Goal: Entertainment & Leisure: Consume media (video, audio)

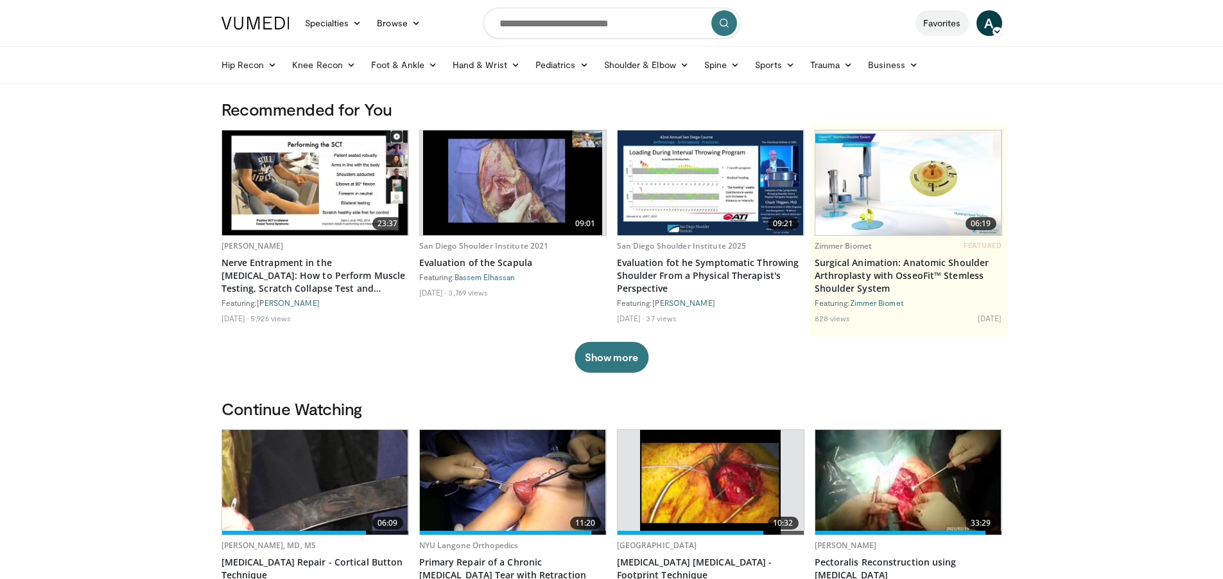
click at [936, 20] on link "Favorites" at bounding box center [942, 23] width 53 height 26
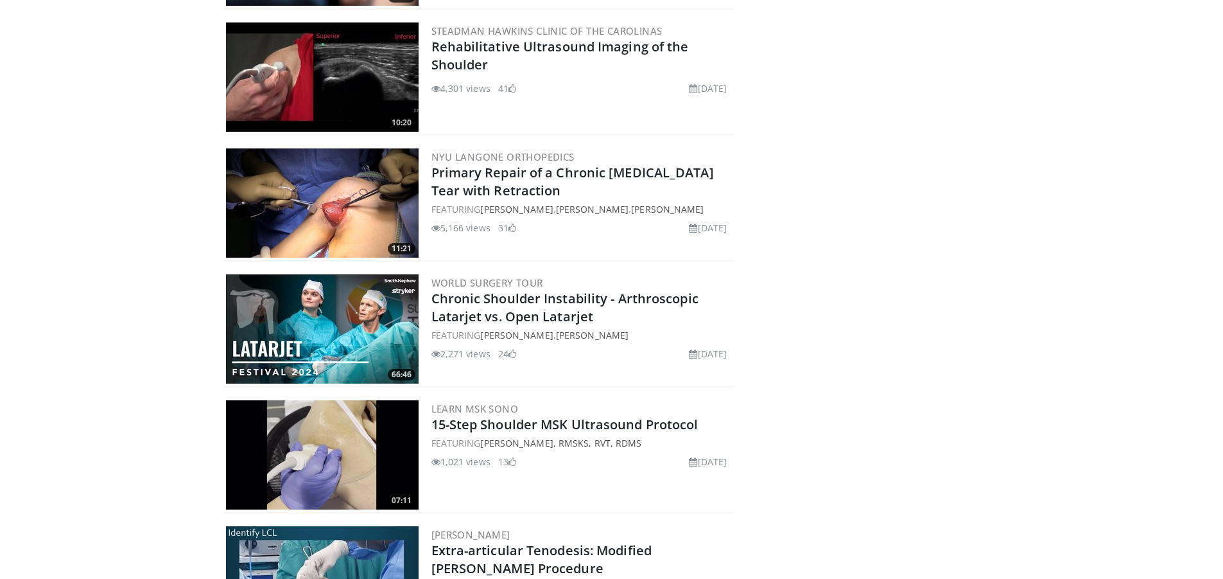
scroll to position [1541, 0]
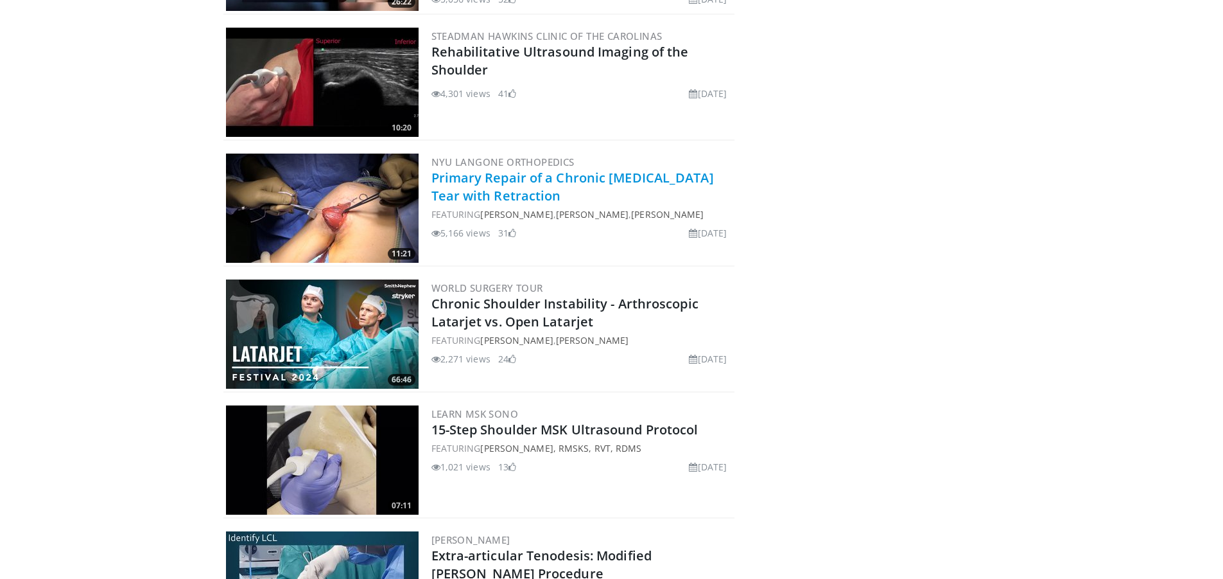
click at [462, 194] on link "Primary Repair of a Chronic [MEDICAL_DATA] Tear with Retraction" at bounding box center [572, 186] width 283 height 35
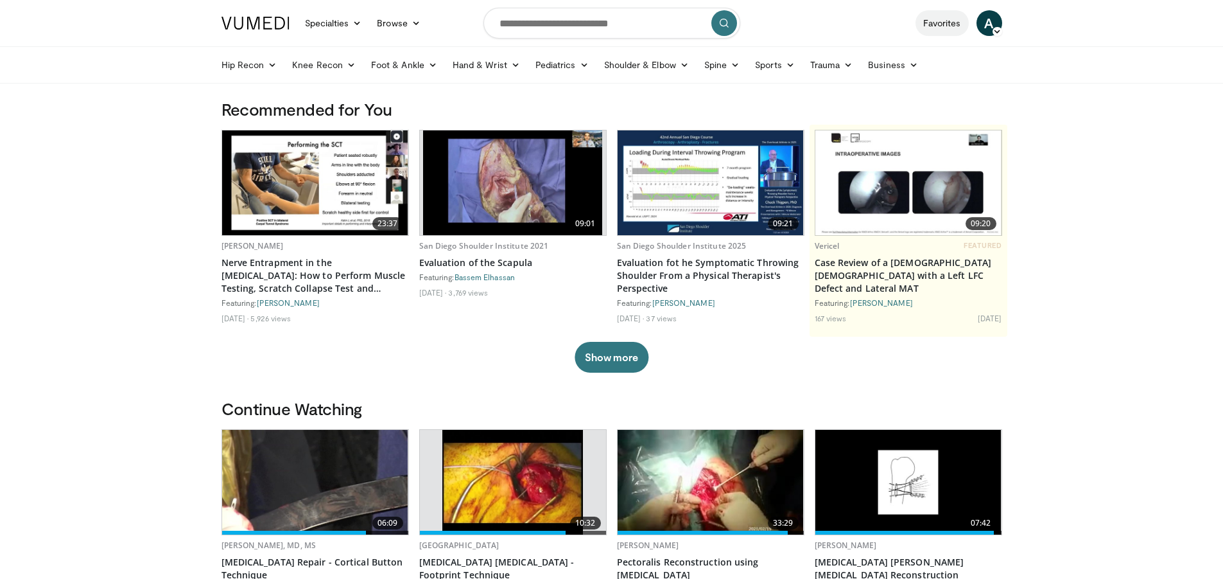
click at [938, 28] on link "Favorites" at bounding box center [942, 23] width 53 height 26
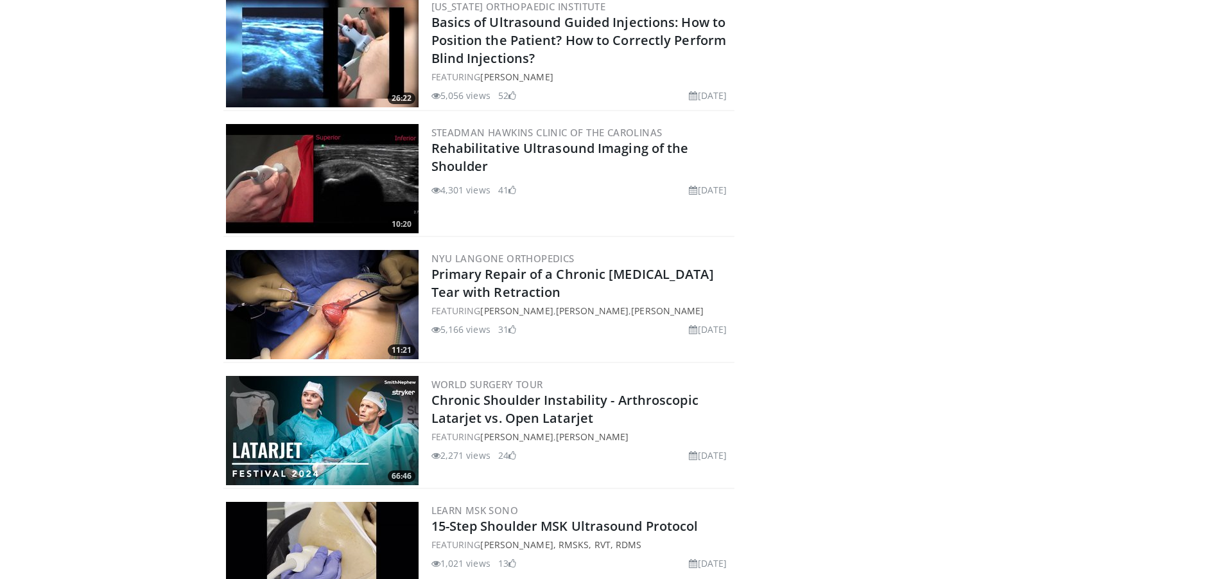
scroll to position [1477, 0]
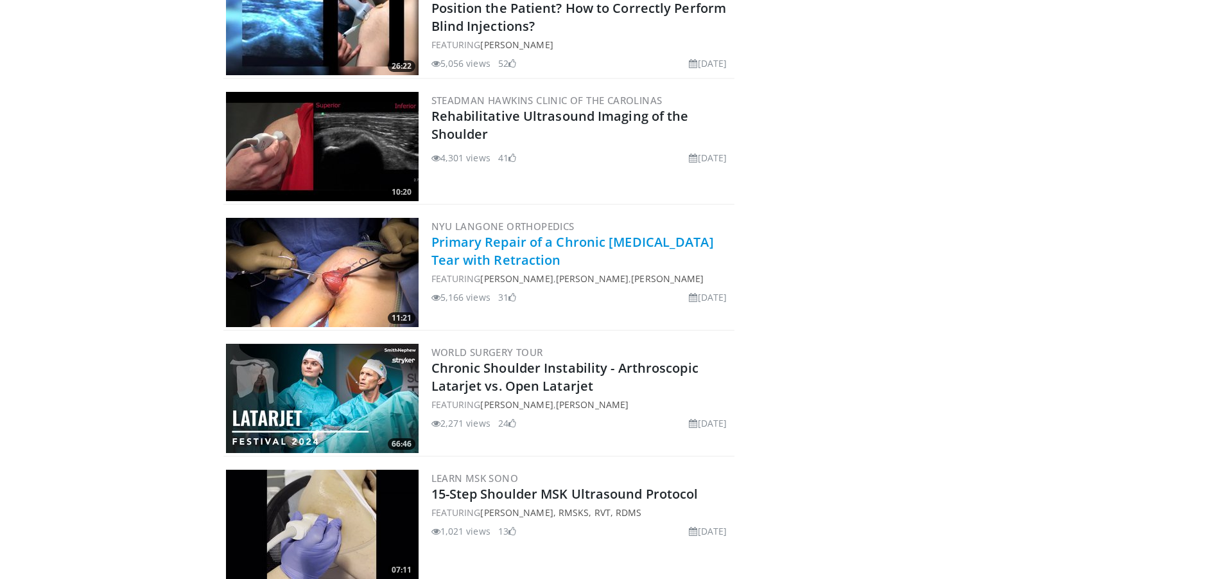
click at [563, 243] on link "Primary Repair of a Chronic [MEDICAL_DATA] Tear with Retraction" at bounding box center [572, 250] width 283 height 35
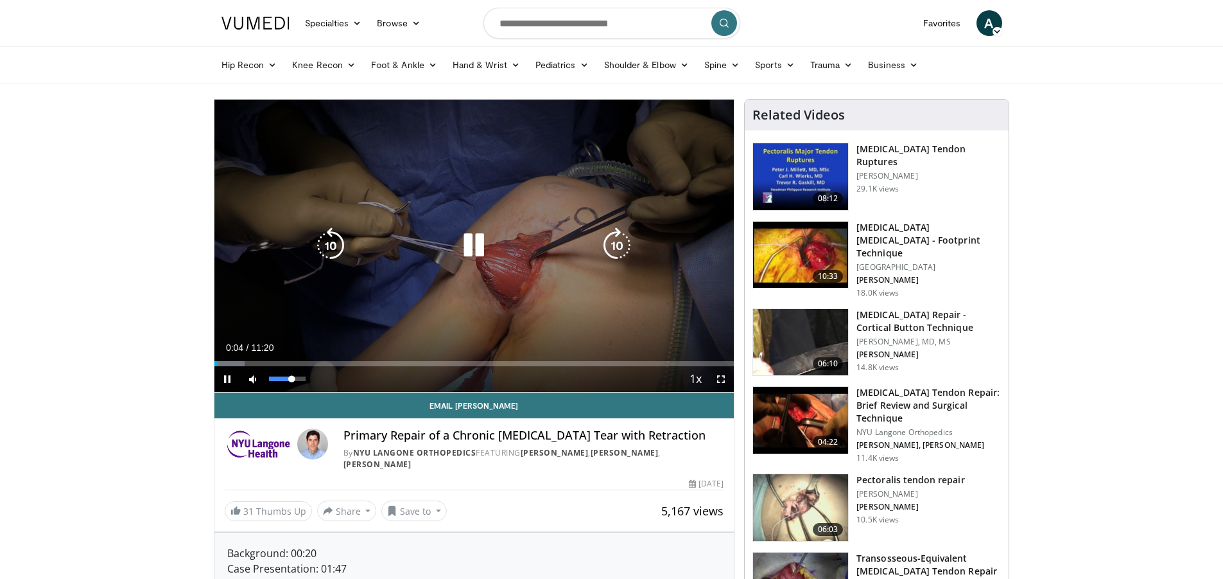
click at [292, 376] on div "Volume Level" at bounding box center [280, 378] width 23 height 4
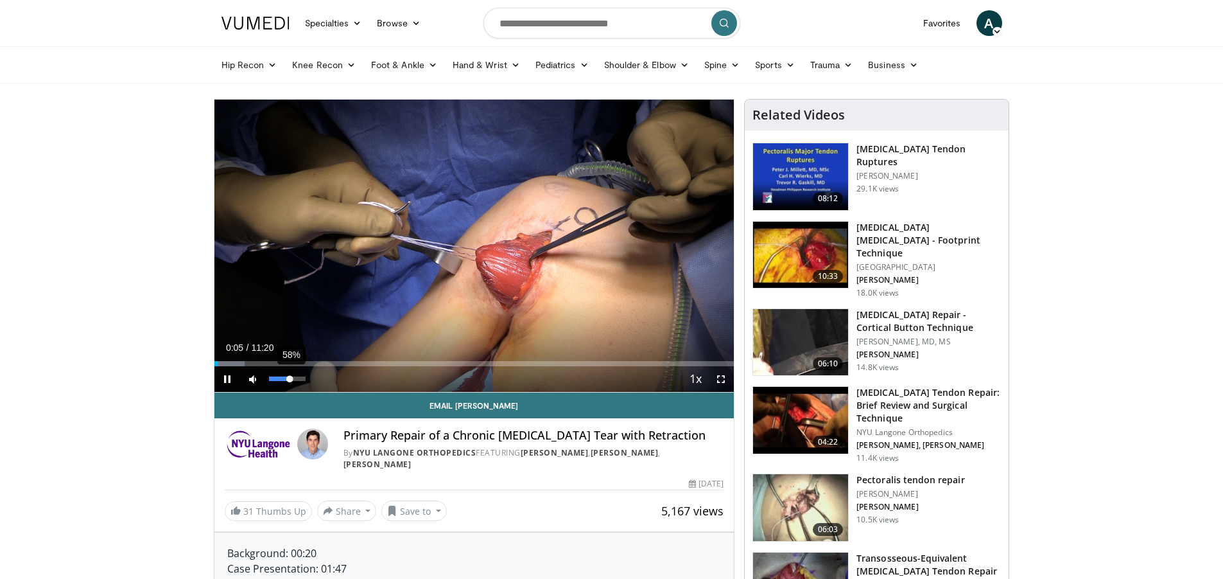
click at [290, 378] on div "Volume Level" at bounding box center [279, 378] width 21 height 4
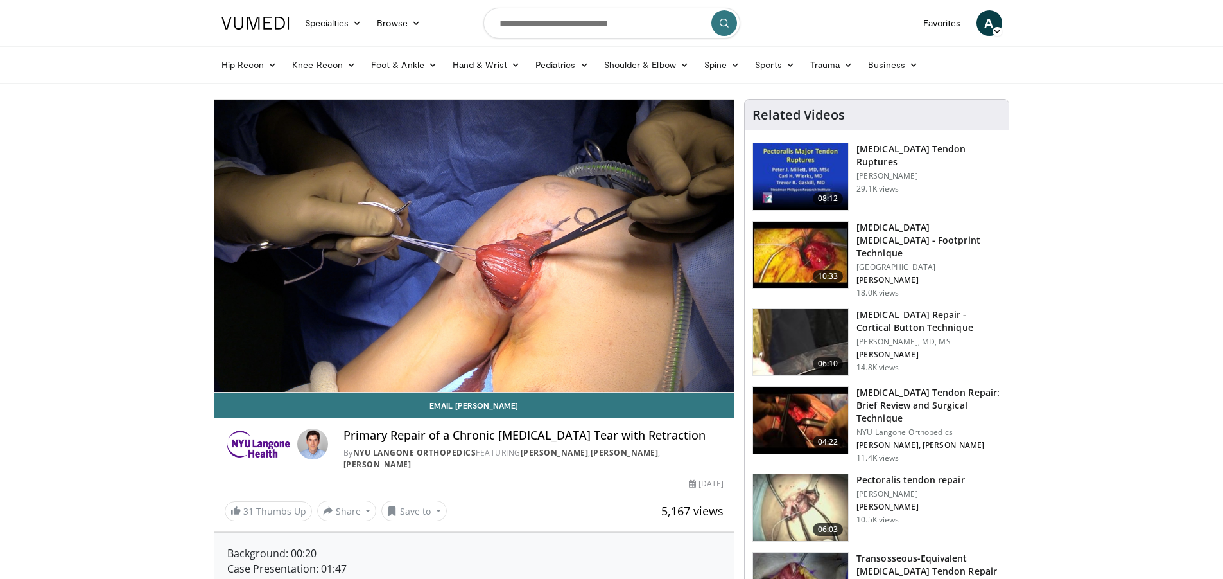
click at [294, 402] on div "68%" at bounding box center [287, 404] width 37 height 4
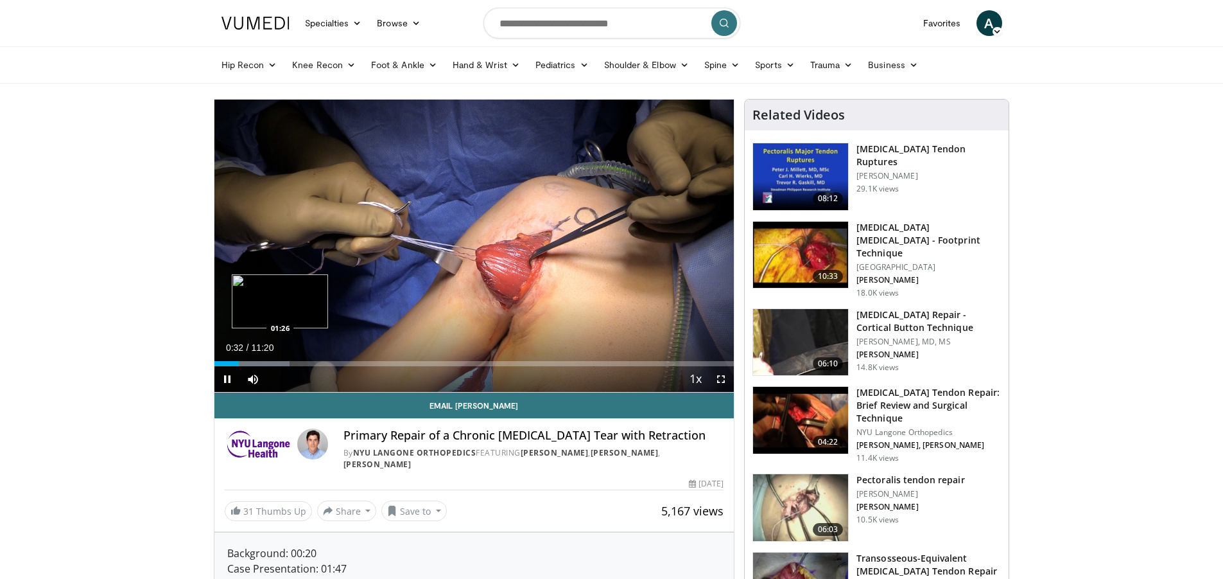
click at [281, 363] on div "Progress Bar" at bounding box center [252, 363] width 75 height 5
click at [298, 376] on div "Volume Level" at bounding box center [283, 378] width 29 height 4
click at [297, 376] on div "Volume Level" at bounding box center [283, 378] width 28 height 4
click at [318, 363] on div "Progress Bar" at bounding box center [301, 363] width 69 height 5
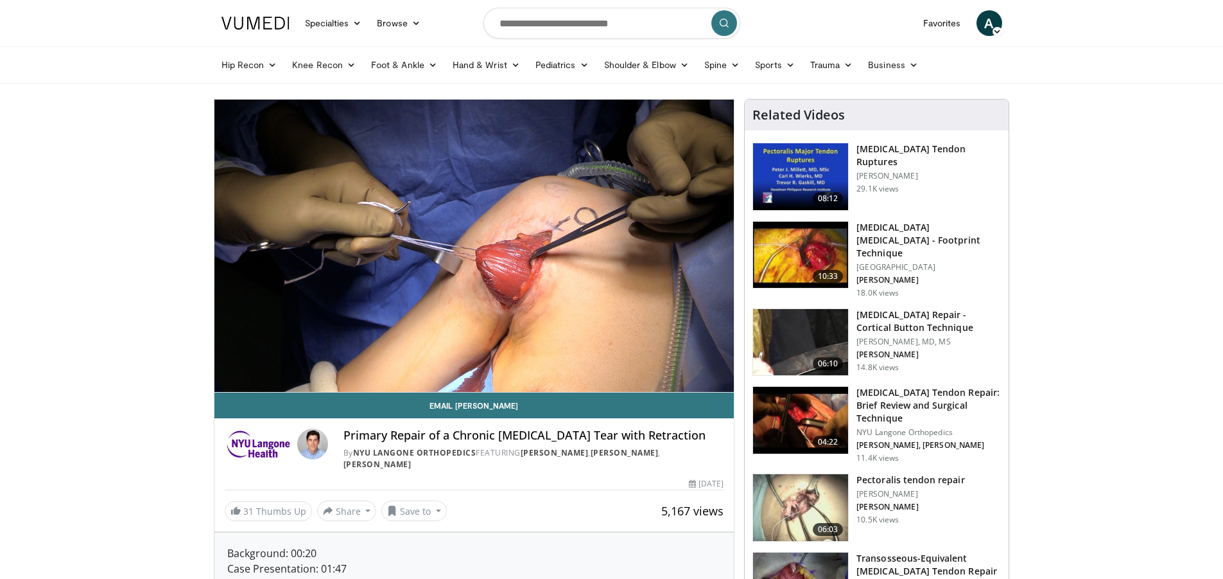
click at [327, 362] on video-js "**********" at bounding box center [474, 246] width 520 height 293
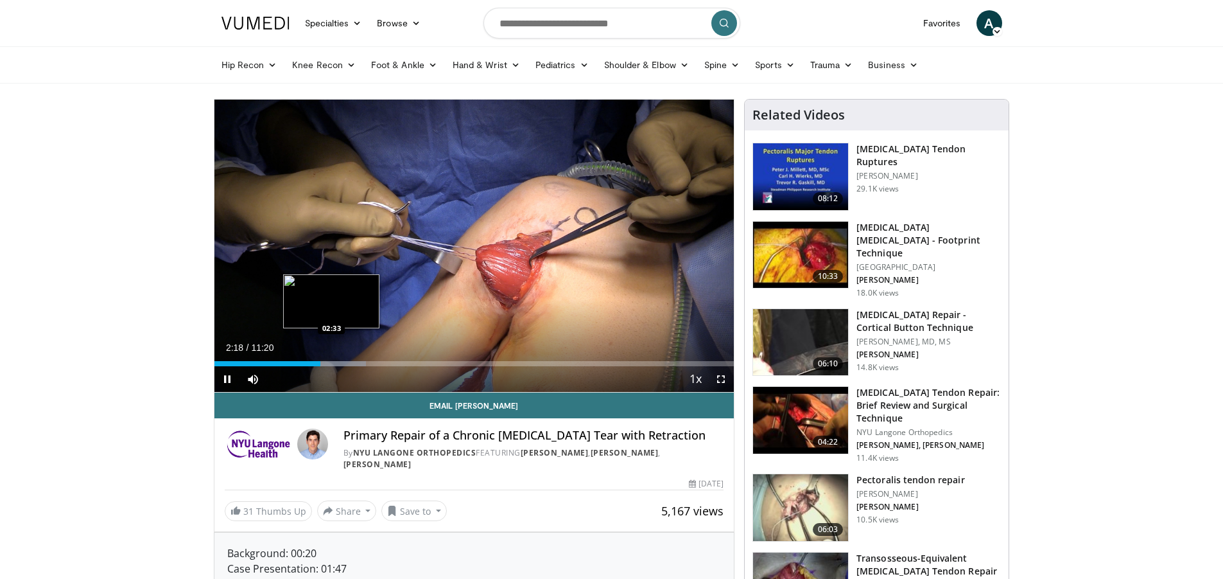
click at [333, 362] on div "Loaded : 29.16% 02:18 02:33" at bounding box center [474, 363] width 520 height 5
click at [347, 364] on div "Progress Bar" at bounding box center [346, 363] width 1 height 5
click at [358, 364] on div "Progress Bar" at bounding box center [357, 363] width 1 height 5
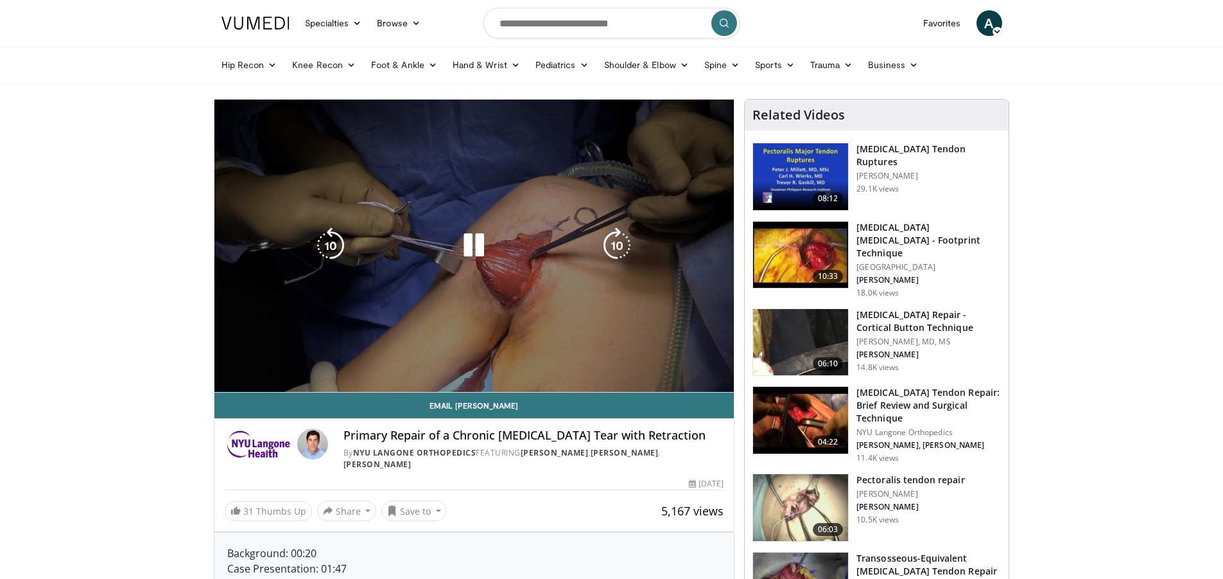
click at [374, 387] on div "Progress Bar" at bounding box center [376, 389] width 72 height 5
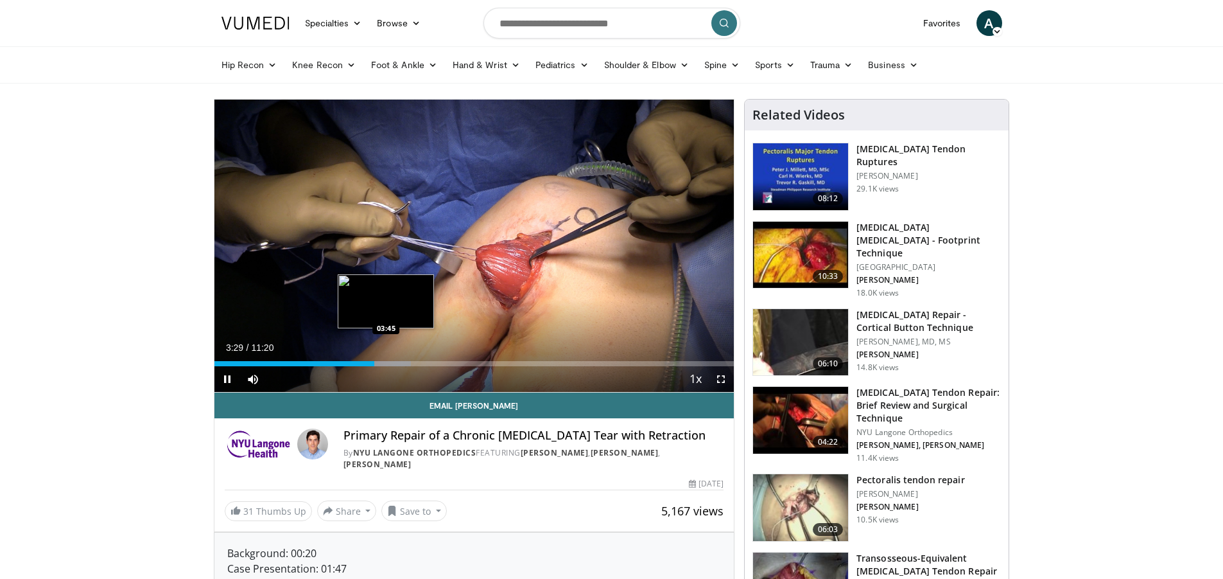
click at [387, 362] on div "Progress Bar" at bounding box center [381, 363] width 60 height 5
click at [400, 364] on div "Progress Bar" at bounding box center [403, 363] width 51 height 5
click at [409, 363] on div "Loaded : 42.28% 04:03 04:08" at bounding box center [474, 363] width 520 height 5
click at [423, 363] on div "Progress Bar" at bounding box center [422, 363] width 1 height 5
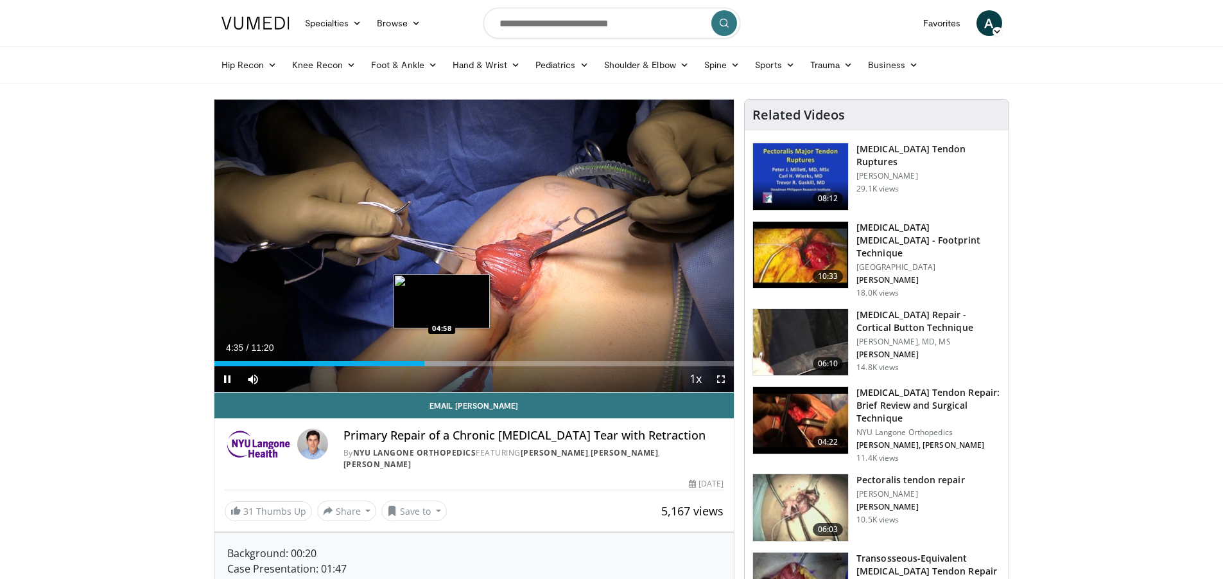
click at [439, 364] on div "Loaded : 48.56% 04:35 04:58" at bounding box center [474, 363] width 520 height 5
click at [453, 364] on div "Loaded : 50.03% 05:13 05:13" at bounding box center [474, 363] width 520 height 5
click at [466, 365] on div "Progress Bar" at bounding box center [466, 363] width 1 height 5
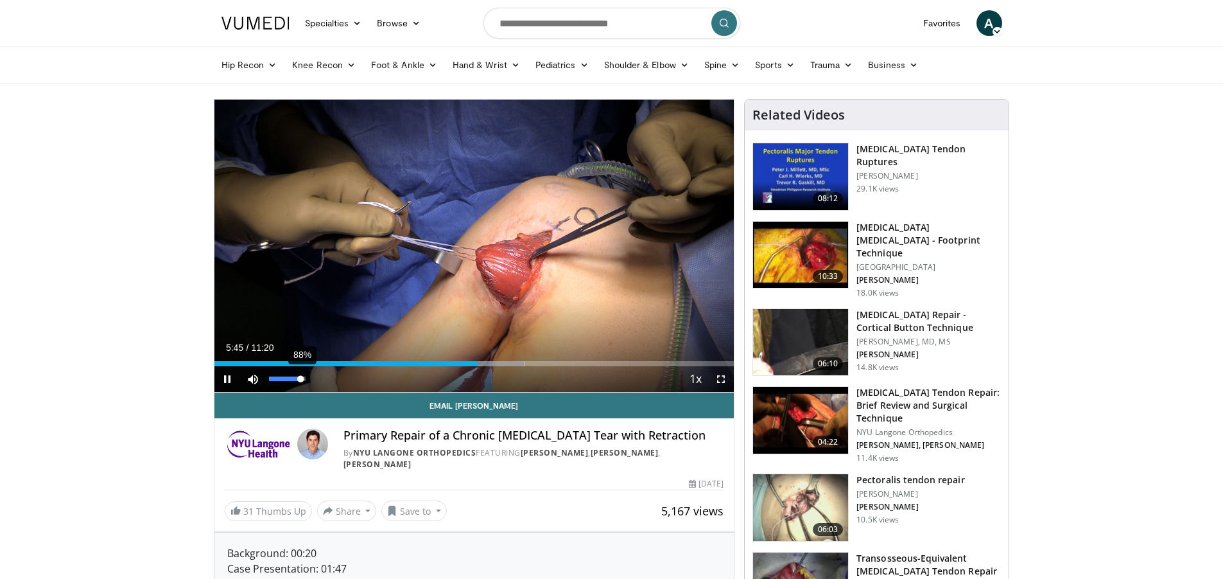
click at [302, 378] on div "88%" at bounding box center [287, 378] width 37 height 4
click at [721, 374] on span "Video Player" at bounding box center [721, 379] width 26 height 26
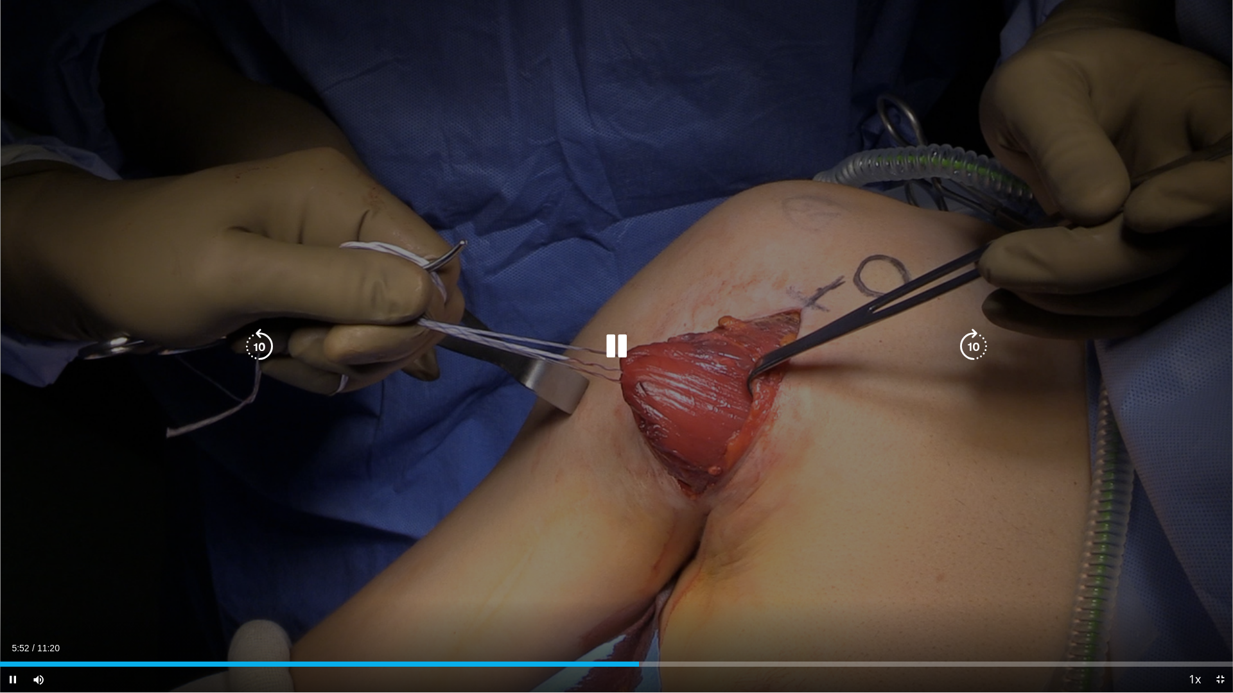
click at [611, 356] on icon "Video Player" at bounding box center [616, 347] width 36 height 36
click at [611, 340] on icon "Video Player" at bounding box center [616, 347] width 36 height 36
click at [613, 345] on icon "Video Player" at bounding box center [616, 347] width 36 height 36
click at [614, 356] on icon "Video Player" at bounding box center [616, 347] width 36 height 36
click at [621, 340] on icon "Video Player" at bounding box center [616, 347] width 36 height 36
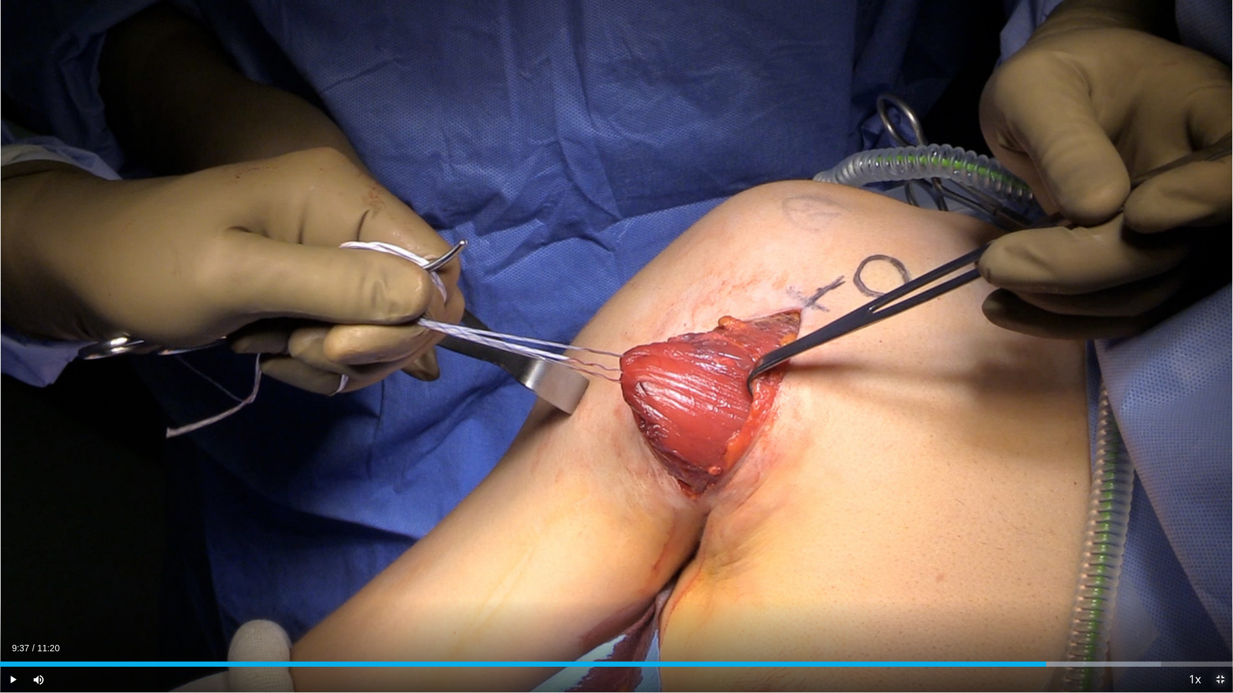
click at [1221, 578] on span "Video Player" at bounding box center [1220, 680] width 26 height 26
